Goal: Task Accomplishment & Management: Complete application form

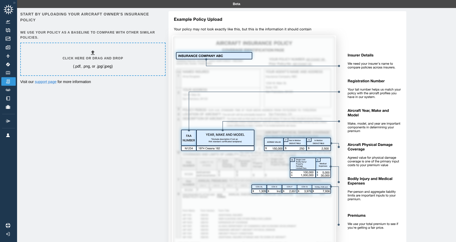
click at [89, 55] on div "Click here or drag and drop (.pdf, .png, or .jpg/.jpeg)" at bounding box center [93, 59] width 61 height 19
click at [108, 51] on div "Click here or drag and drop (.pdf, .png, or .jpg/.jpeg)" at bounding box center [93, 59] width 61 height 19
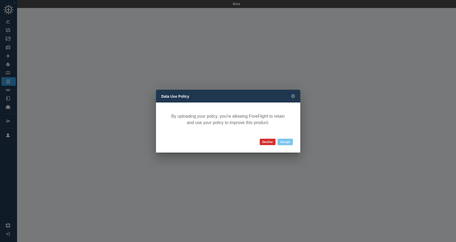
click at [288, 141] on button "Accept" at bounding box center [285, 142] width 15 height 6
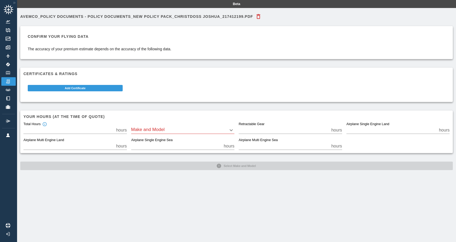
click at [178, 129] on body "Beta Avemco_Policy Documents - Policy Documents_New Policy Pack_CHRISTDOSS JOSH…" at bounding box center [228, 121] width 456 height 242
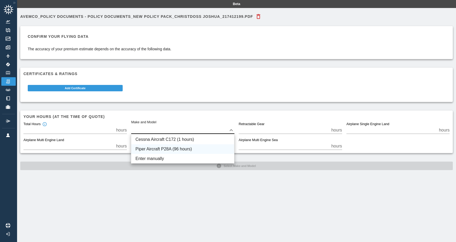
click at [187, 151] on li "Piper Aircraft P28A (96 hours)" at bounding box center [182, 149] width 103 height 10
type input "****"
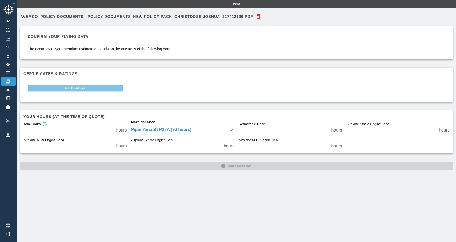
click at [106, 90] on button "Add Certificate" at bounding box center [75, 88] width 95 height 6
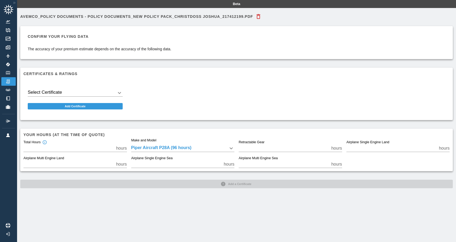
click at [103, 95] on body "Beta Avemco_Policy Documents - Policy Documents_New Policy Pack_CHRISTDOSS JOSH…" at bounding box center [228, 121] width 456 height 242
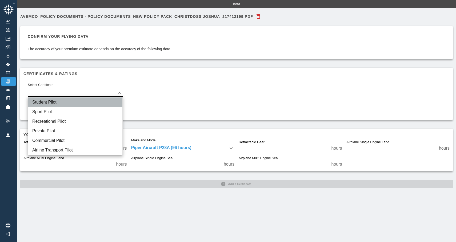
click at [99, 102] on li "Student Pilot" at bounding box center [75, 103] width 94 height 10
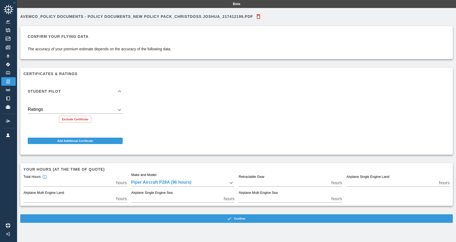
click at [87, 110] on body "Beta Avemco_Policy Documents - Policy Documents_New Policy Pack_CHRISTDOSS JOSH…" at bounding box center [228, 121] width 456 height 242
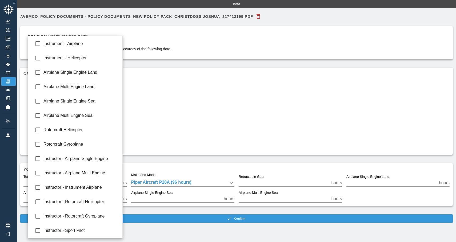
click at [159, 114] on div at bounding box center [228, 121] width 456 height 242
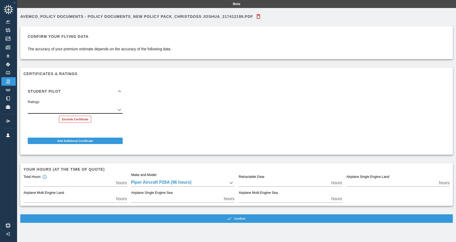
click at [86, 121] on button "Exclude Certificate" at bounding box center [75, 119] width 32 height 7
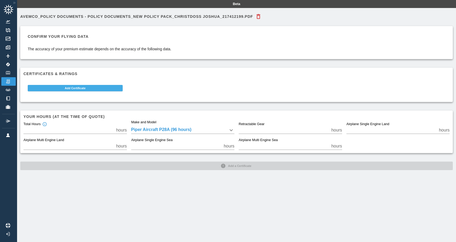
click at [112, 88] on button "Add Certificate" at bounding box center [75, 88] width 95 height 6
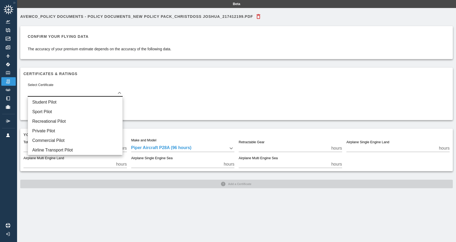
click at [113, 92] on body "Beta Avemco_Policy Documents - Policy Documents_New Policy Pack_CHRISTDOSS JOSH…" at bounding box center [228, 121] width 456 height 242
click at [74, 102] on li "Student Pilot" at bounding box center [75, 103] width 94 height 10
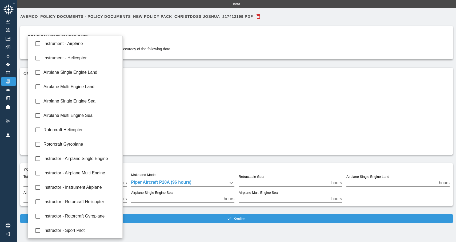
click at [70, 107] on body "Beta Avemco_Policy Documents - Policy Documents_New Policy Pack_CHRISTDOSS JOSH…" at bounding box center [228, 121] width 456 height 242
click at [85, 74] on span "Airplane Single Engine Land" at bounding box center [80, 72] width 75 height 6
type input "**********"
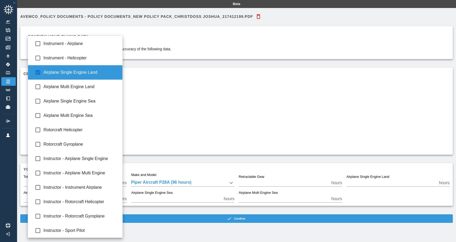
click at [147, 126] on div at bounding box center [228, 121] width 456 height 242
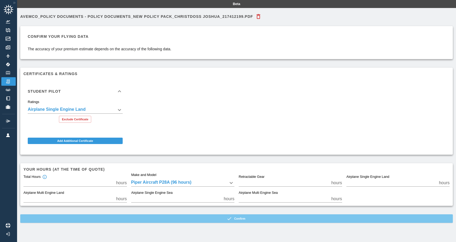
click at [196, 217] on button "Confirm" at bounding box center [236, 219] width 432 height 9
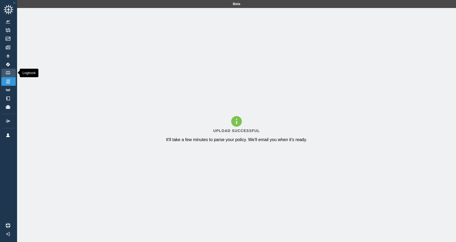
click at [9, 71] on img at bounding box center [8, 72] width 6 height 3
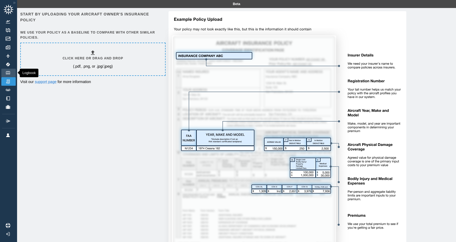
click at [7, 72] on img at bounding box center [8, 72] width 6 height 3
